Goal: Task Accomplishment & Management: Manage account settings

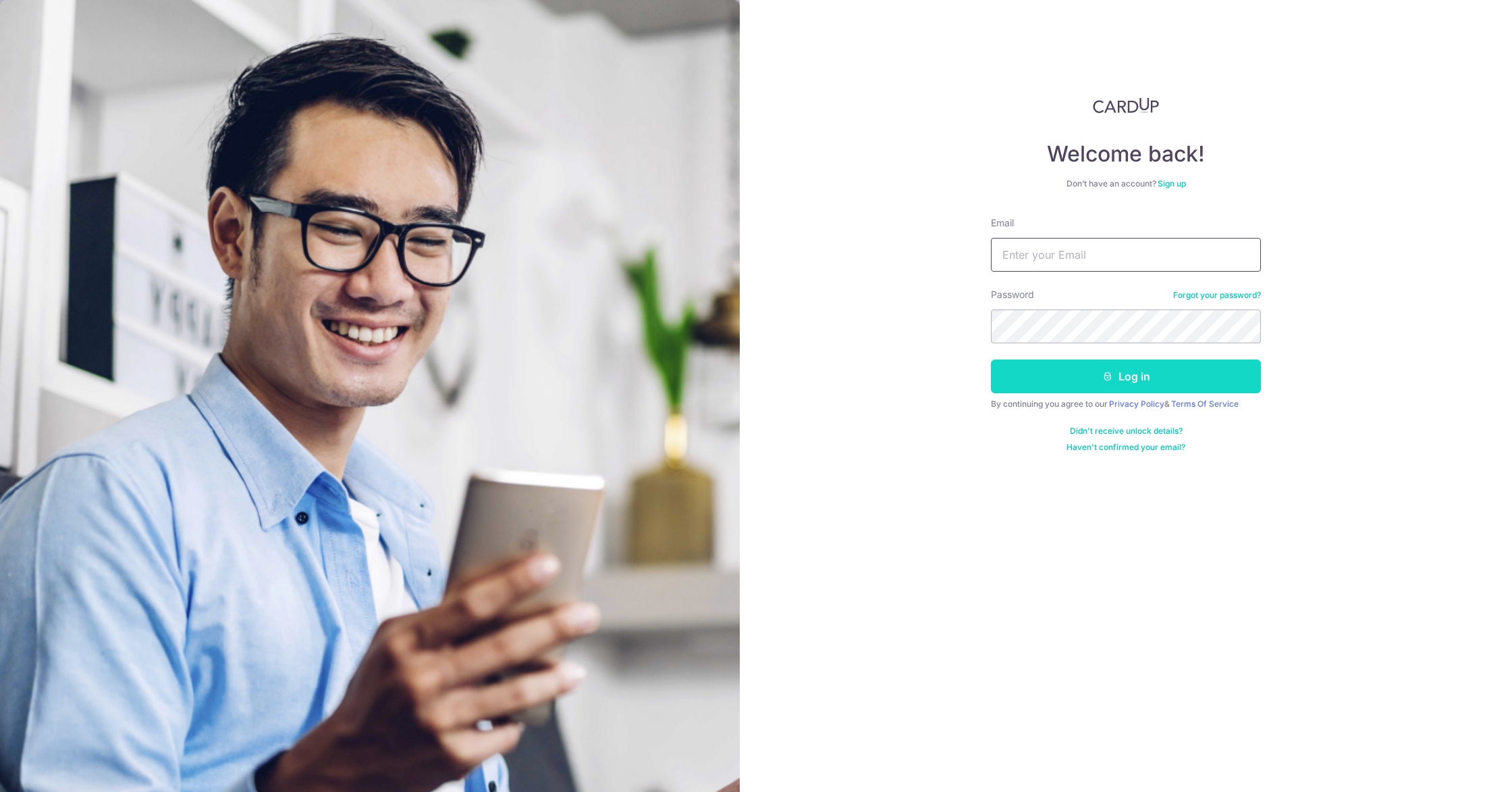
type input "[EMAIL_ADDRESS][DOMAIN_NAME]"
click at [1107, 374] on icon "submit" at bounding box center [1107, 376] width 11 height 11
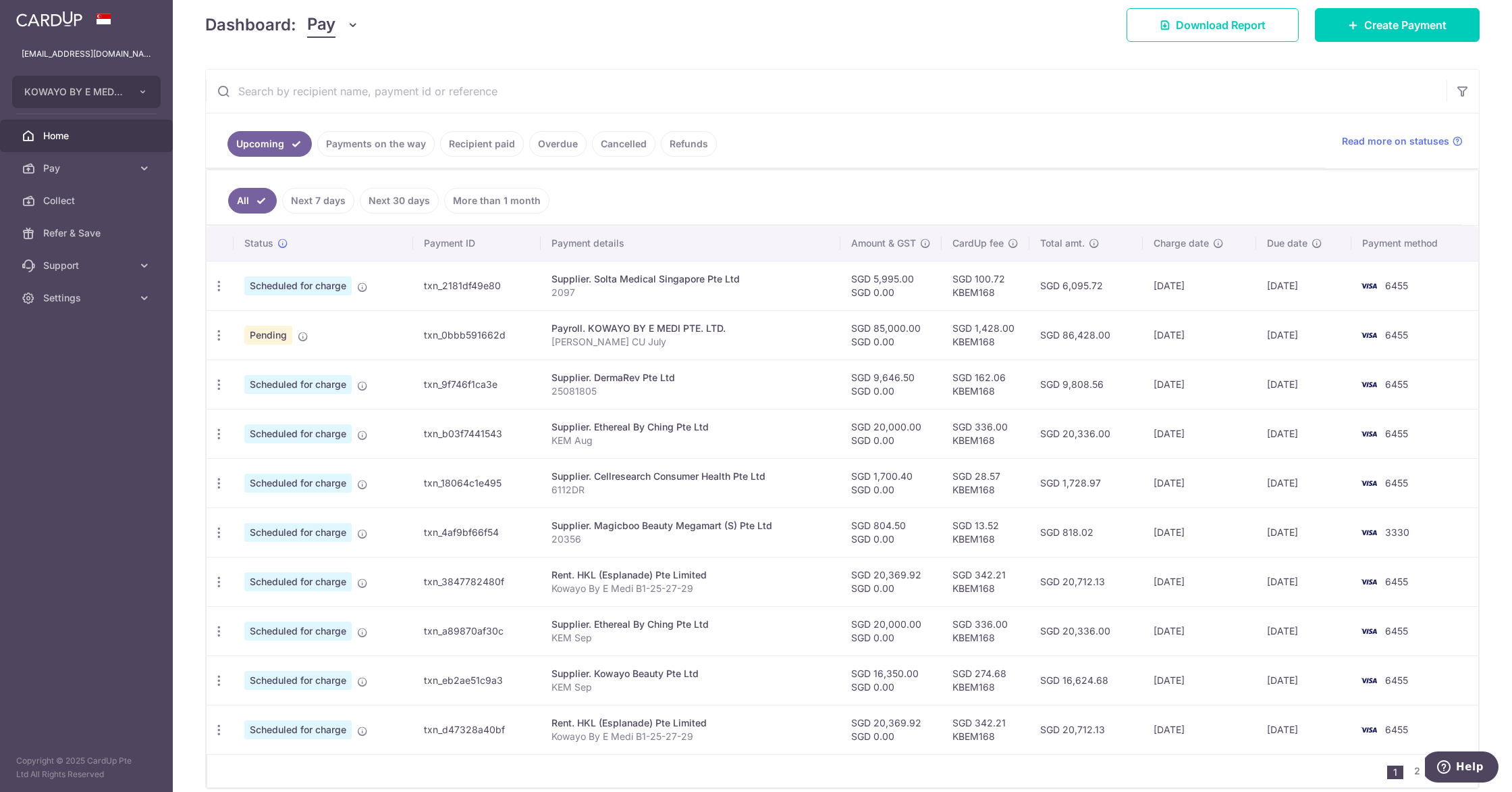
scroll to position [252, 0]
